Goal: Download file/media

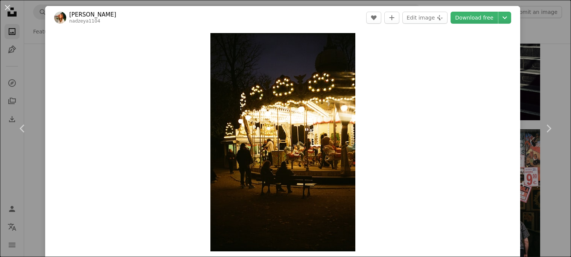
scroll to position [884, 0]
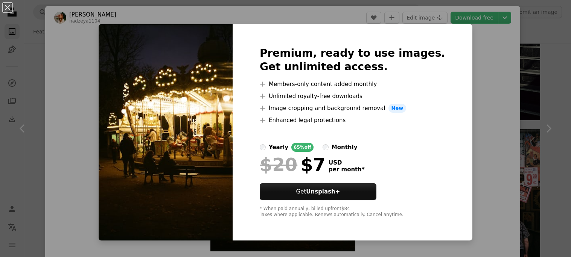
click at [457, 55] on div "Premium, ready to use images. Get unlimited access. A plus sign Members-only co…" at bounding box center [353, 132] width 240 height 217
click at [469, 55] on div "An X shape Premium, ready to use images. Get unlimited access. A plus sign Memb…" at bounding box center [285, 128] width 571 height 257
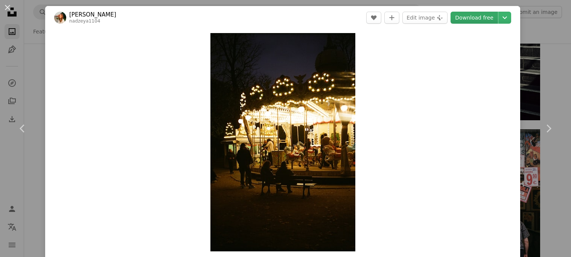
click at [491, 20] on link "Download free" at bounding box center [474, 18] width 47 height 12
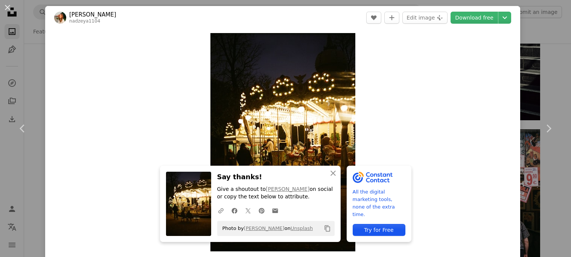
click at [565, 63] on div "An X shape Chevron left Chevron right An X shape Close Say thanks! Give a shout…" at bounding box center [285, 128] width 571 height 257
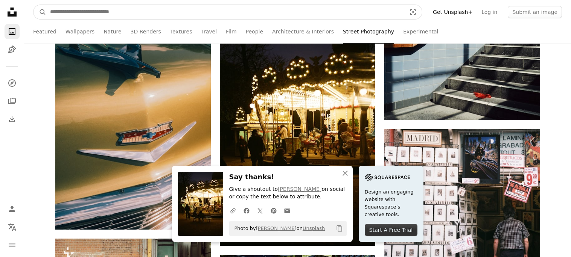
click at [329, 16] on input "Find visuals sitewide" at bounding box center [225, 12] width 358 height 14
type input "*******"
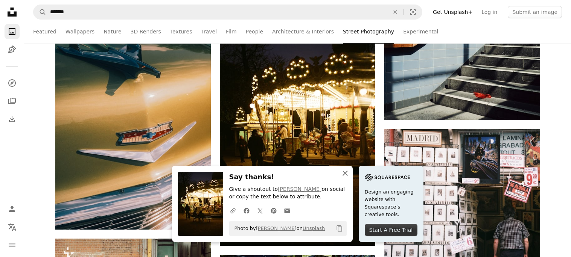
click at [347, 177] on icon "An X shape" at bounding box center [345, 173] width 9 height 9
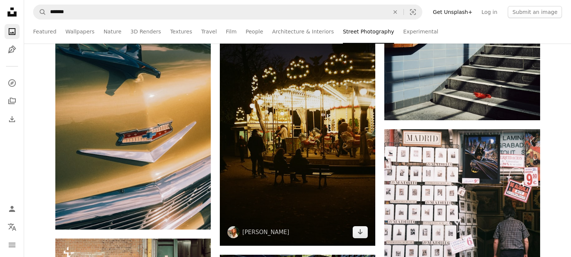
click at [309, 134] on img at bounding box center [297, 128] width 155 height 235
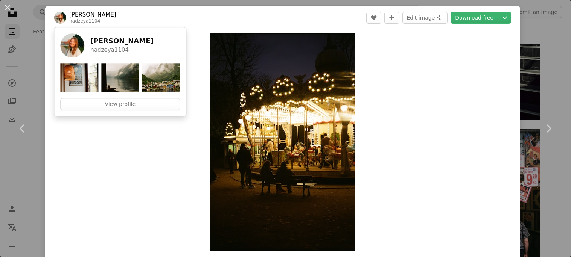
click at [546, 61] on div "An X shape Chevron left Chevron right [PERSON_NAME] nadzeya1104 A heart A plus …" at bounding box center [285, 128] width 571 height 257
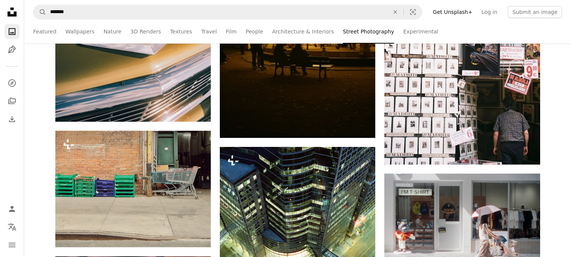
scroll to position [993, 0]
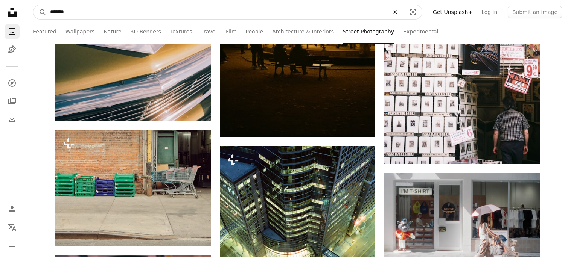
click at [404, 12] on icon "An X shape" at bounding box center [395, 12] width 17 height 6
type input "**********"
click at [34, 5] on button "A magnifying glass" at bounding box center [40, 12] width 13 height 14
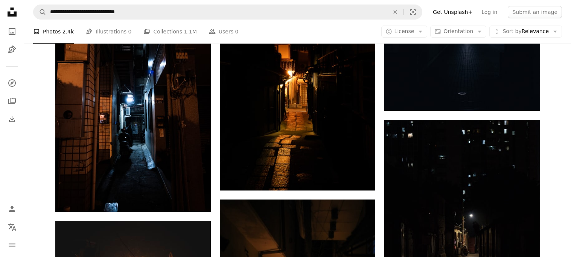
scroll to position [523, 0]
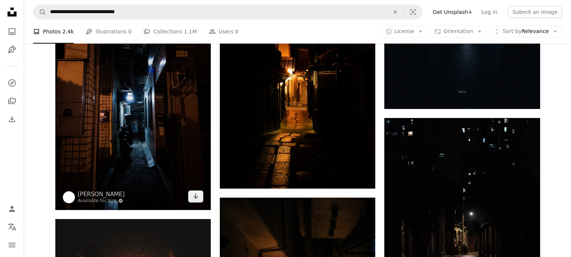
click at [155, 89] on img at bounding box center [132, 94] width 155 height 233
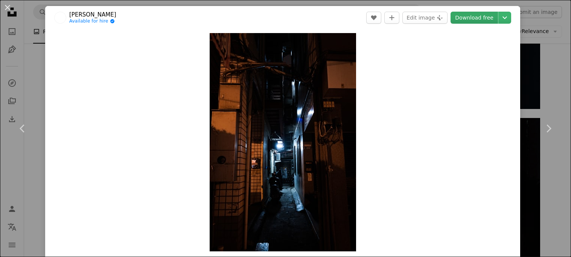
click at [493, 18] on link "Download free" at bounding box center [474, 18] width 47 height 12
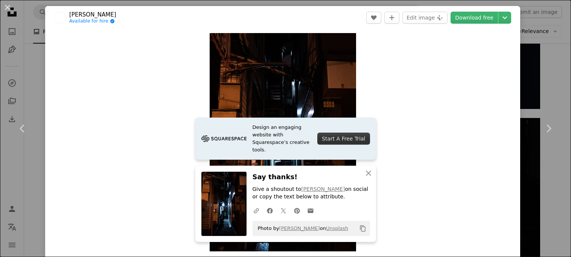
click at [545, 37] on div "An X shape Chevron left Chevron right Design an engaging website with Squarespa…" at bounding box center [285, 128] width 571 height 257
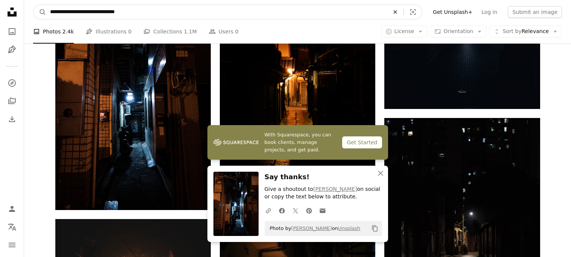
click at [403, 15] on button "An X shape" at bounding box center [395, 12] width 17 height 14
type input "**********"
click at [34, 5] on button "A magnifying glass" at bounding box center [40, 12] width 13 height 14
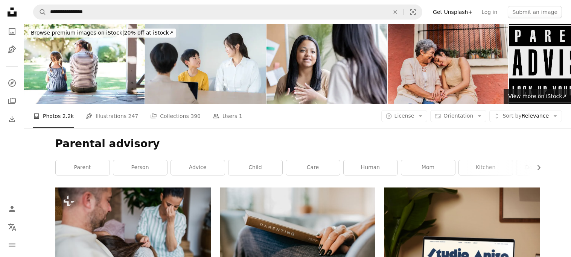
click at [537, 66] on img at bounding box center [569, 64] width 120 height 80
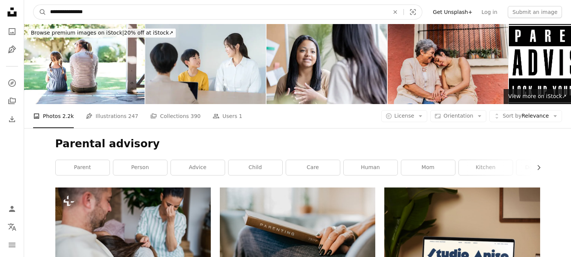
click at [264, 18] on input "**********" at bounding box center [216, 12] width 341 height 14
type input "*"
type input "**********"
click at [34, 5] on button "A magnifying glass" at bounding box center [40, 12] width 13 height 14
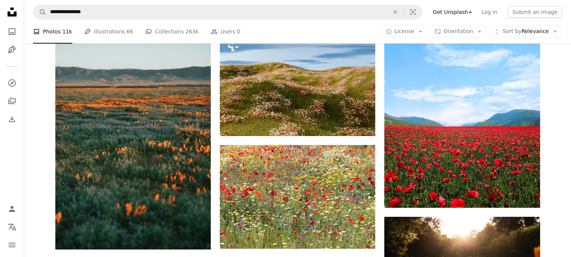
scroll to position [507, 0]
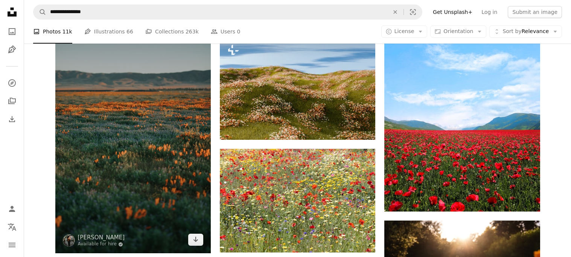
click at [133, 117] on img at bounding box center [132, 136] width 155 height 233
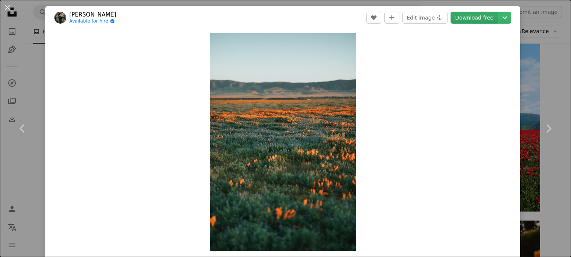
click at [486, 21] on link "Download free" at bounding box center [474, 18] width 47 height 12
